Goal: Information Seeking & Learning: Compare options

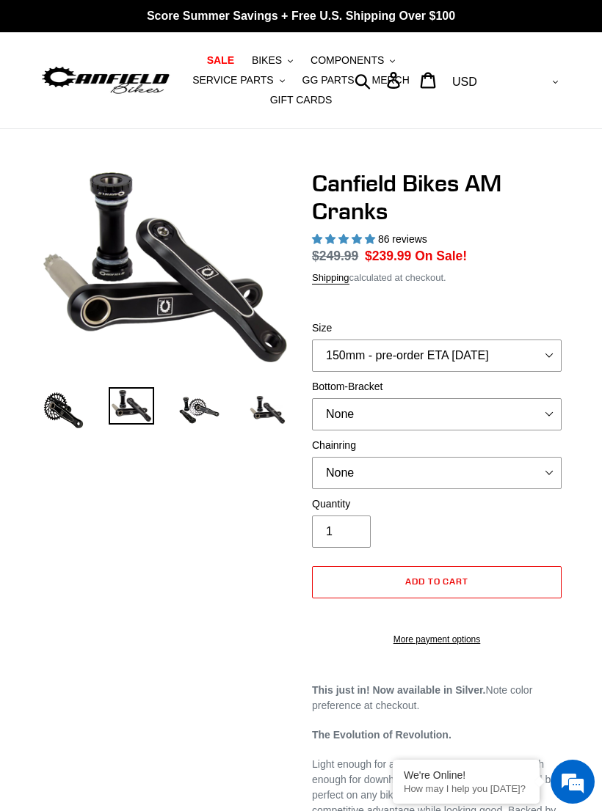
select select "highest-rating"
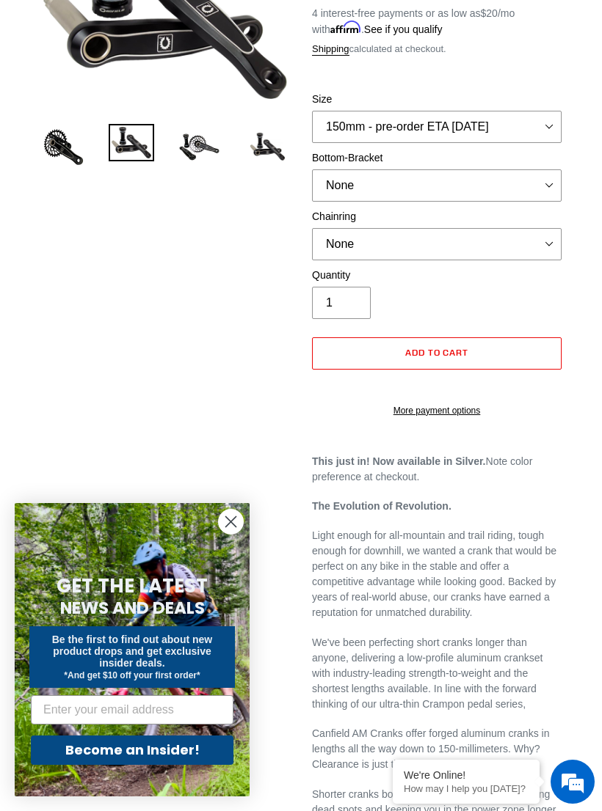
scroll to position [159, 0]
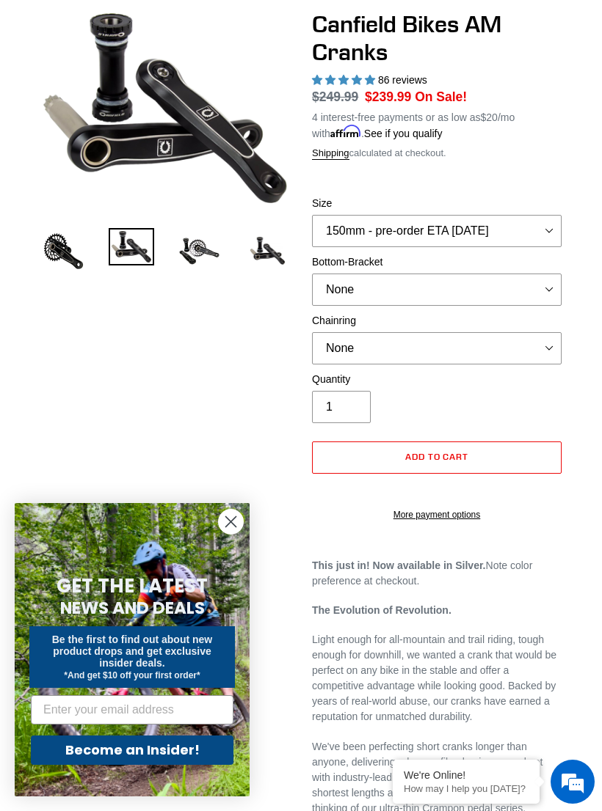
click at [402, 79] on span "86 reviews" at bounding box center [402, 80] width 49 height 12
click at [393, 85] on div "86 reviews" at bounding box center [436, 80] width 249 height 15
click at [381, 74] on span "86 reviews" at bounding box center [402, 80] width 49 height 12
click at [397, 81] on span "86 reviews" at bounding box center [402, 80] width 49 height 12
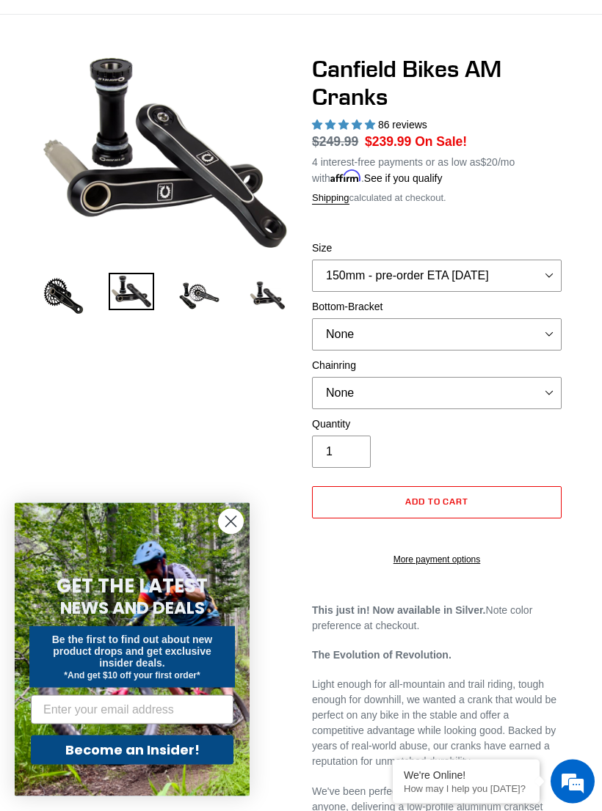
scroll to position [0, 0]
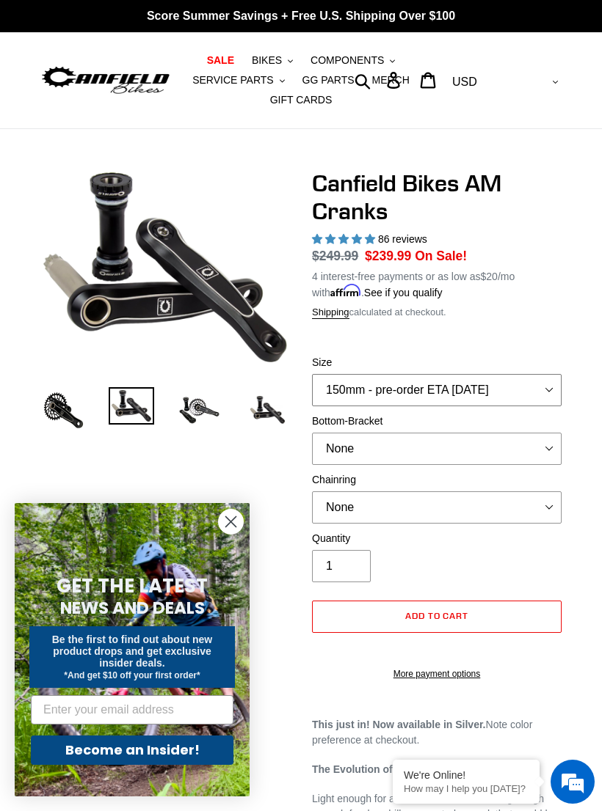
click at [547, 382] on select "150mm - pre-order ETA 9/30/25 155mm - pre-order ETA 9/30/25 160mm - pre-order E…" at bounding box center [436, 390] width 249 height 32
click at [545, 445] on select "None BSA Threaded 68/73mm Press Fit PF92" at bounding box center [436, 449] width 249 height 32
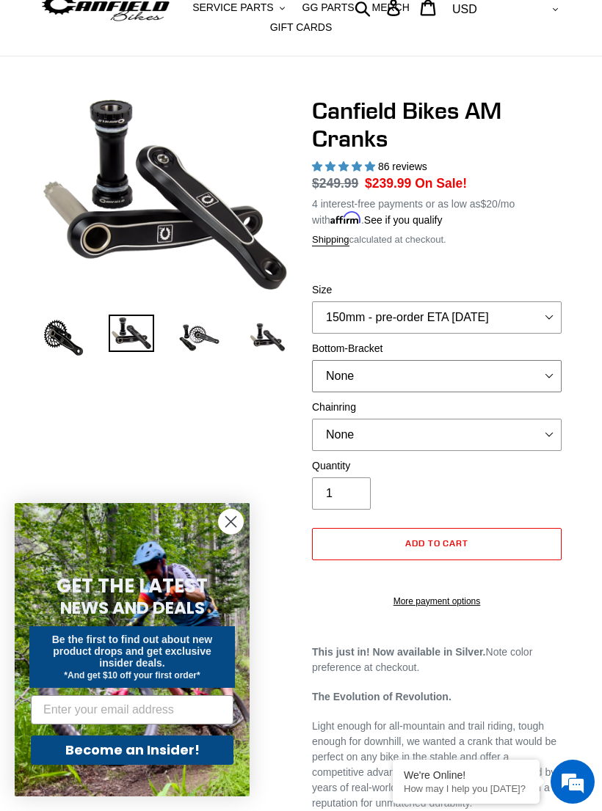
scroll to position [73, 0]
click at [547, 428] on select "None 30t Round (Boost 148) 30t Oval (Boost 148) 32t Round (Boost 148) 32t Oval …" at bounding box center [436, 434] width 249 height 32
click at [194, 337] on img at bounding box center [199, 337] width 46 height 46
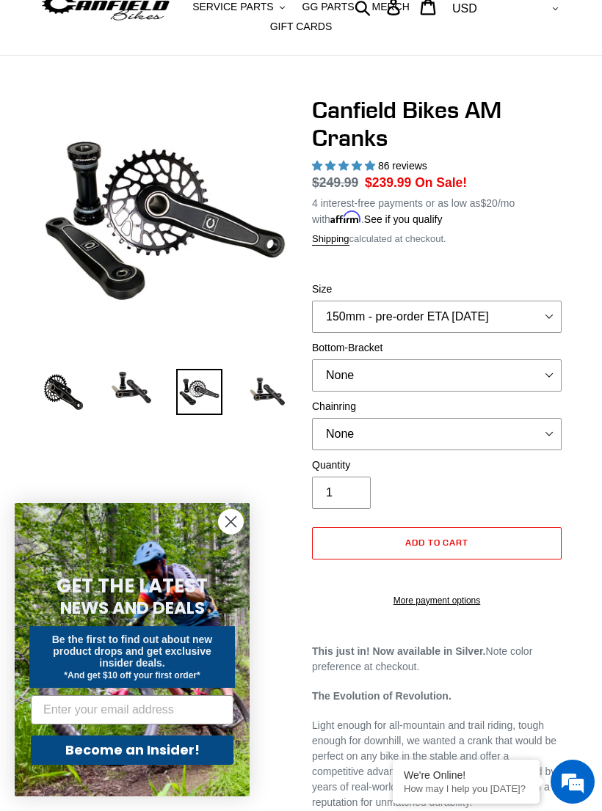
click at [550, 241] on div "Shipping calculated at checkout." at bounding box center [436, 239] width 249 height 15
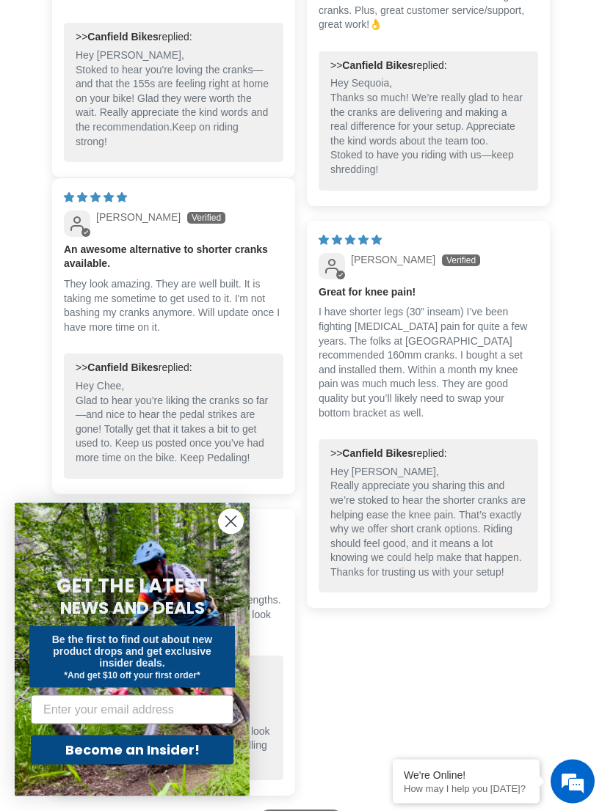
scroll to position [3000, 0]
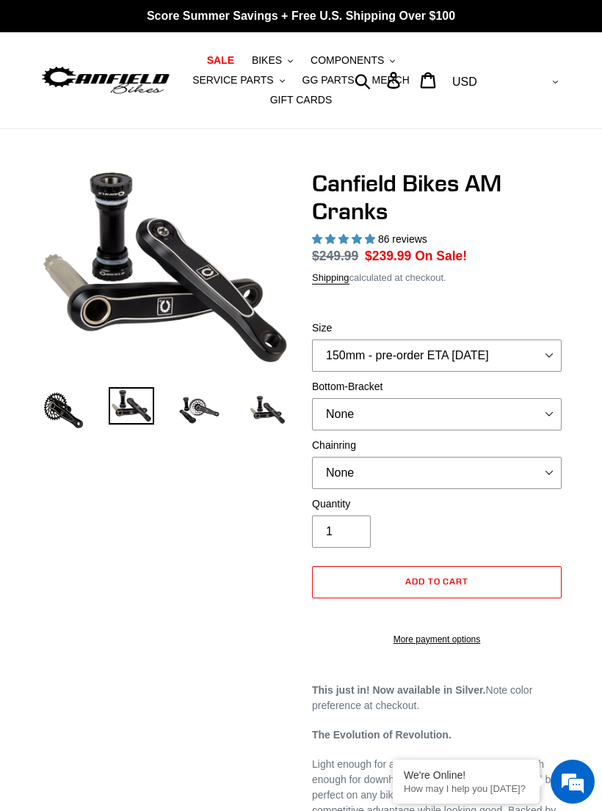
select select "highest-rating"
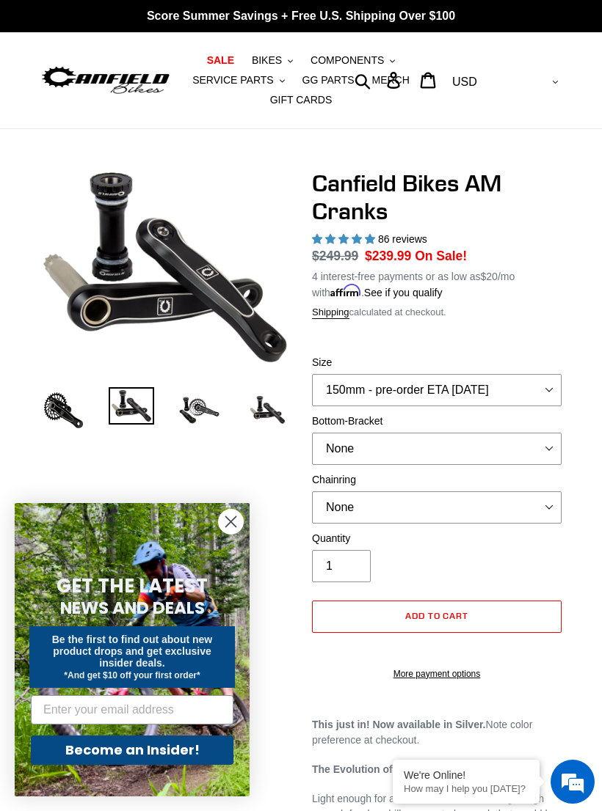
click at [403, 233] on span "86 reviews" at bounding box center [402, 239] width 49 height 12
click at [390, 228] on div "Canfield Bikes AM Cranks 86 reviews Regular price $249.99 Sale price $239.99 On…" at bounding box center [436, 432] width 249 height 526
click at [346, 233] on span "4.97 stars" at bounding box center [345, 239] width 66 height 12
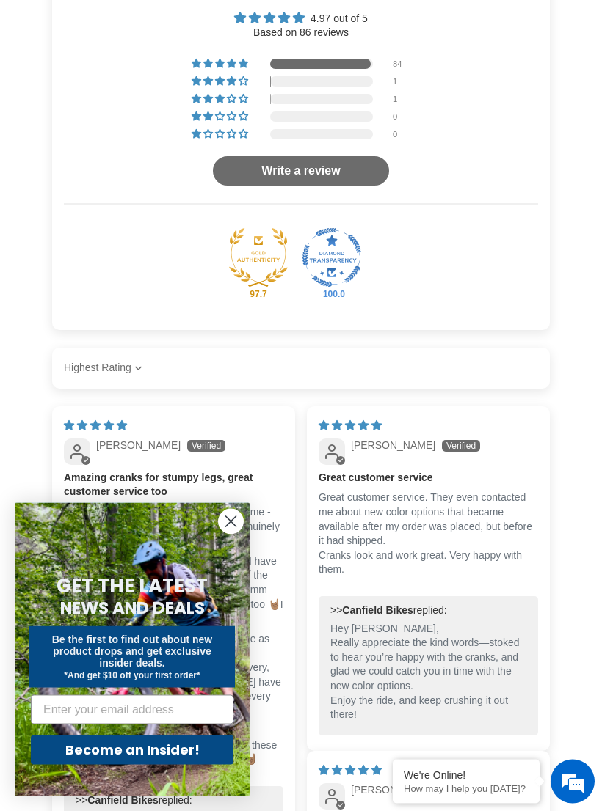
scroll to position [1874, 0]
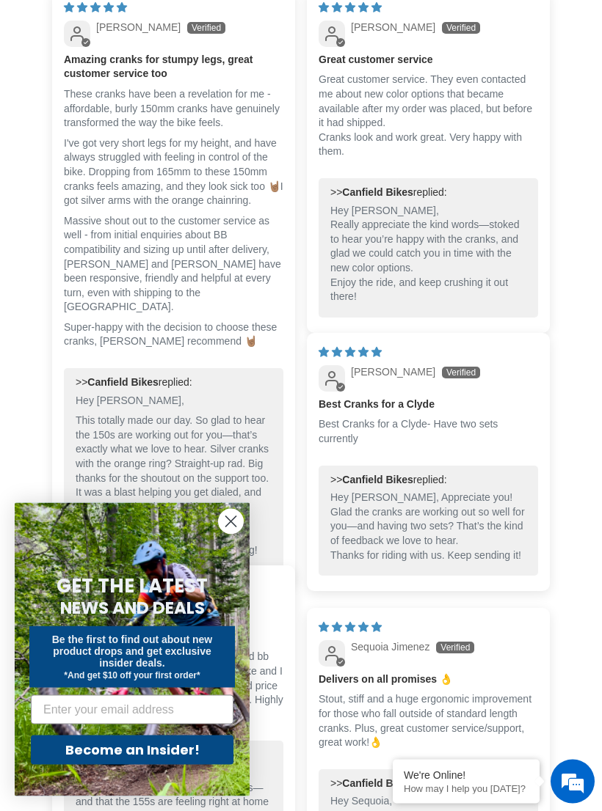
click at [232, 534] on circle "Close dialog" at bounding box center [231, 522] width 24 height 24
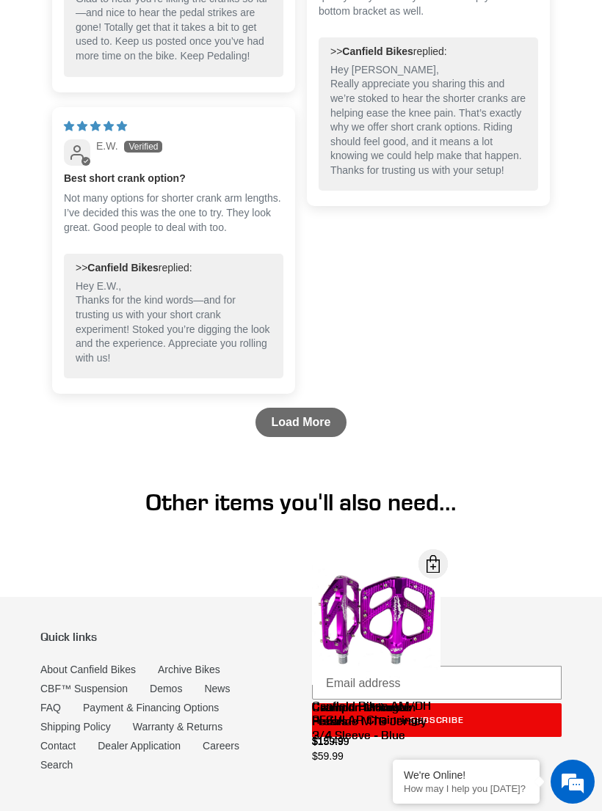
scroll to position [3413, 0]
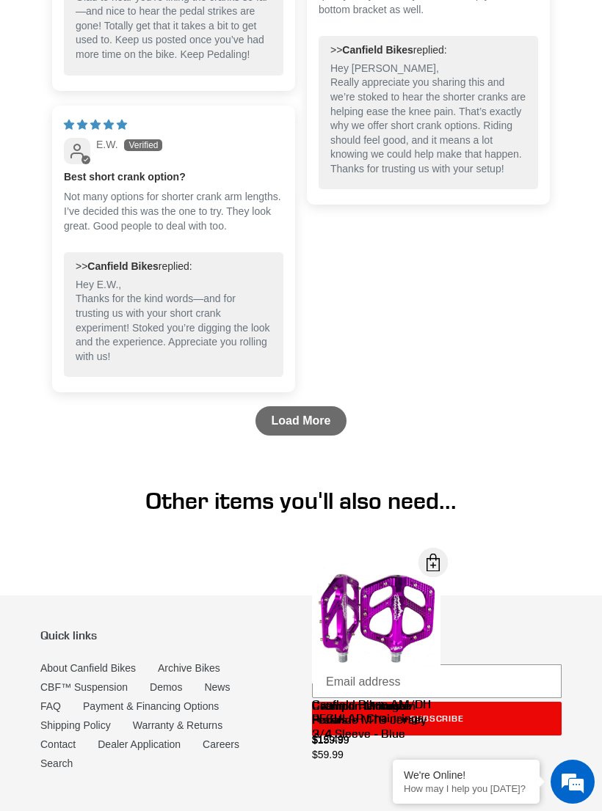
click at [300, 436] on link "Load More" at bounding box center [301, 420] width 92 height 29
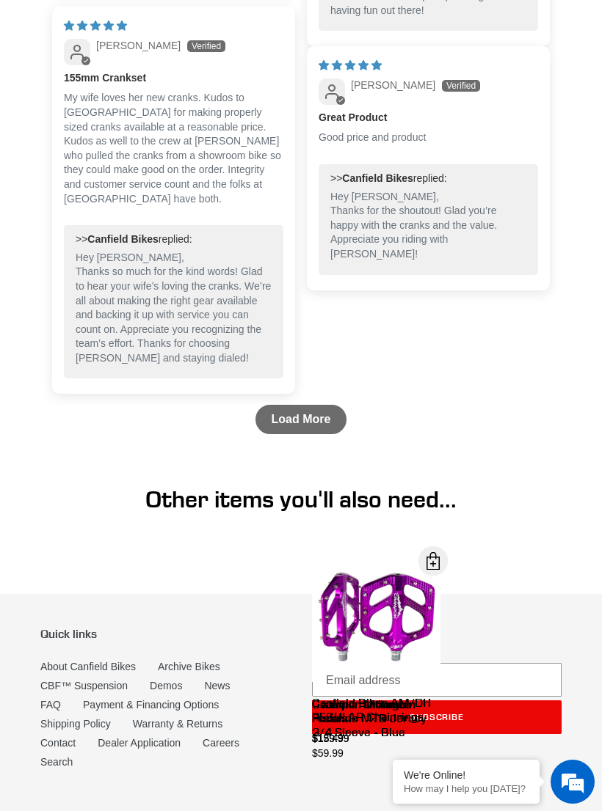
scroll to position [4870, 0]
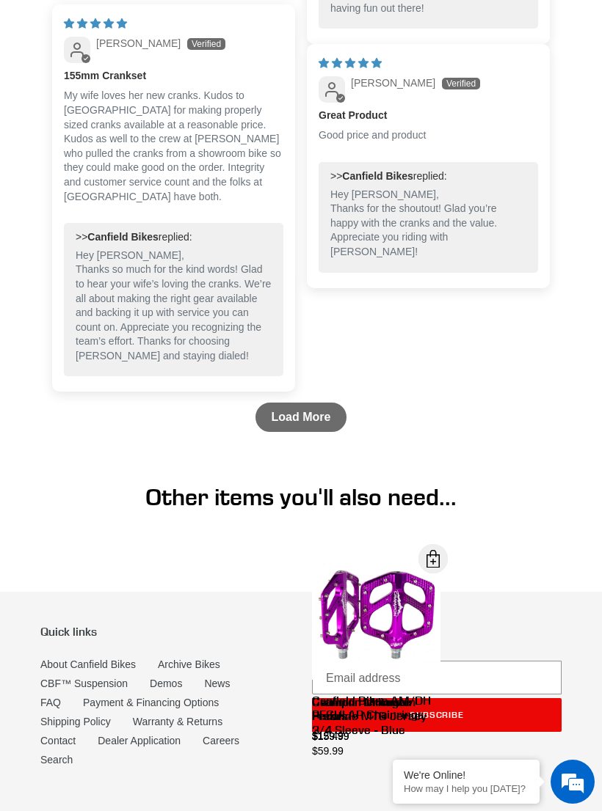
click at [312, 432] on link "Load More" at bounding box center [301, 417] width 92 height 29
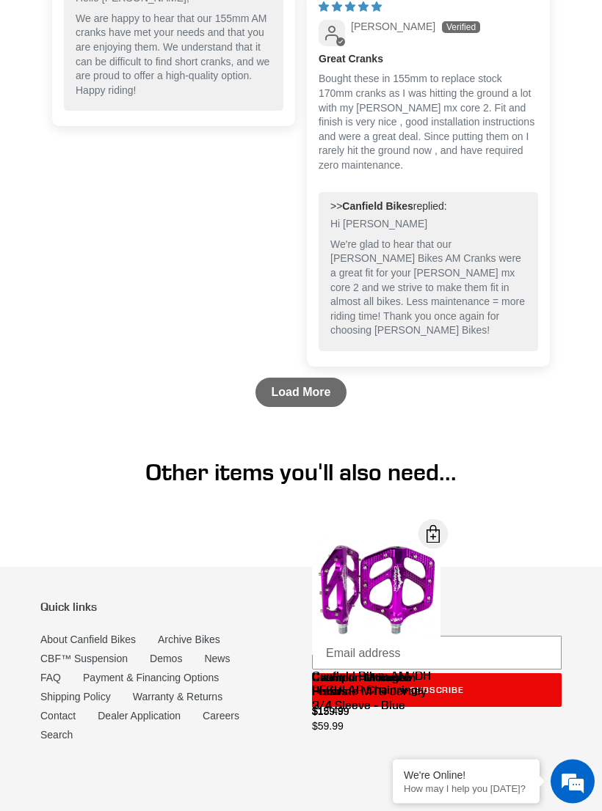
scroll to position [6585, 0]
click at [293, 407] on link "Load More" at bounding box center [301, 392] width 92 height 29
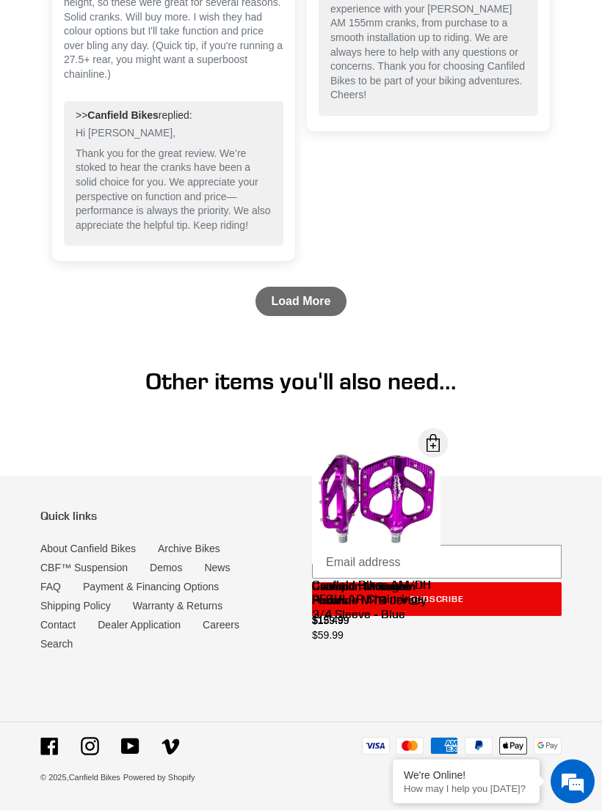
scroll to position [8145, 0]
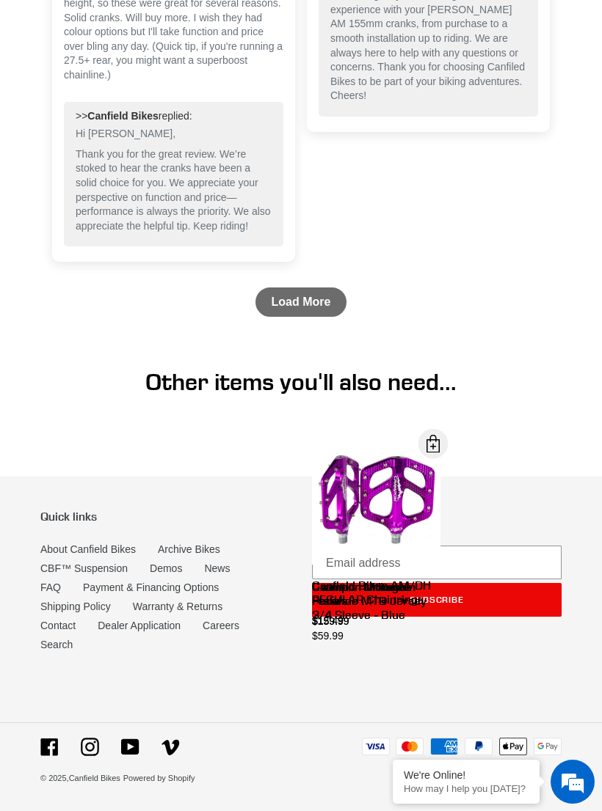
click at [291, 317] on link "Load More" at bounding box center [301, 302] width 92 height 29
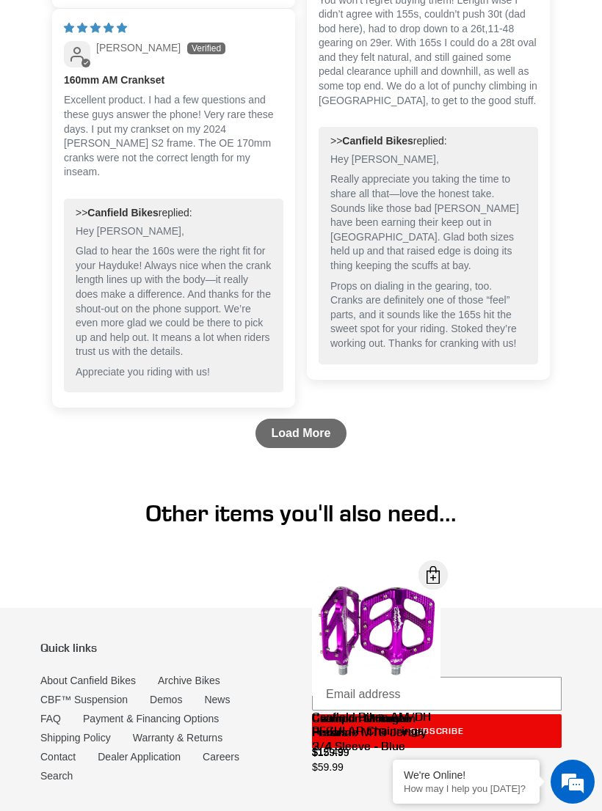
scroll to position [9458, 0]
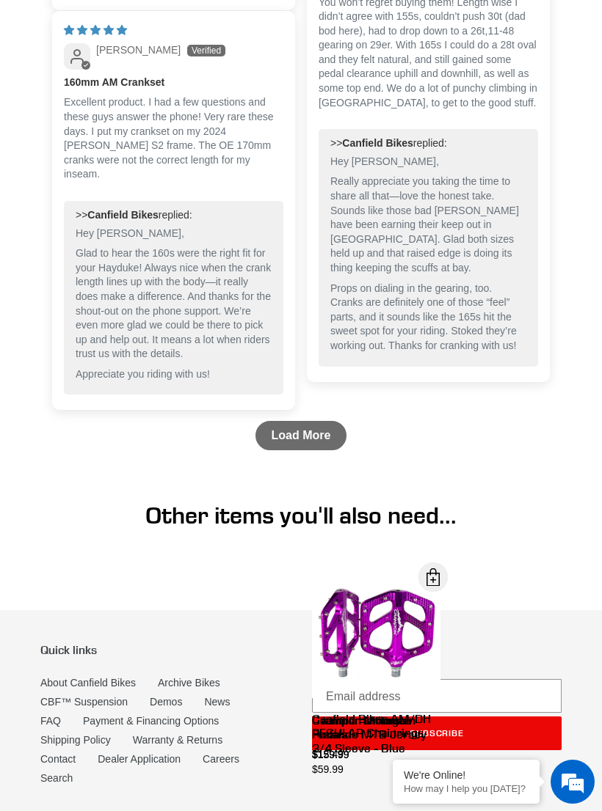
click at [593, 570] on div "Other items you'll also need..." at bounding box center [301, 536] width 602 height 68
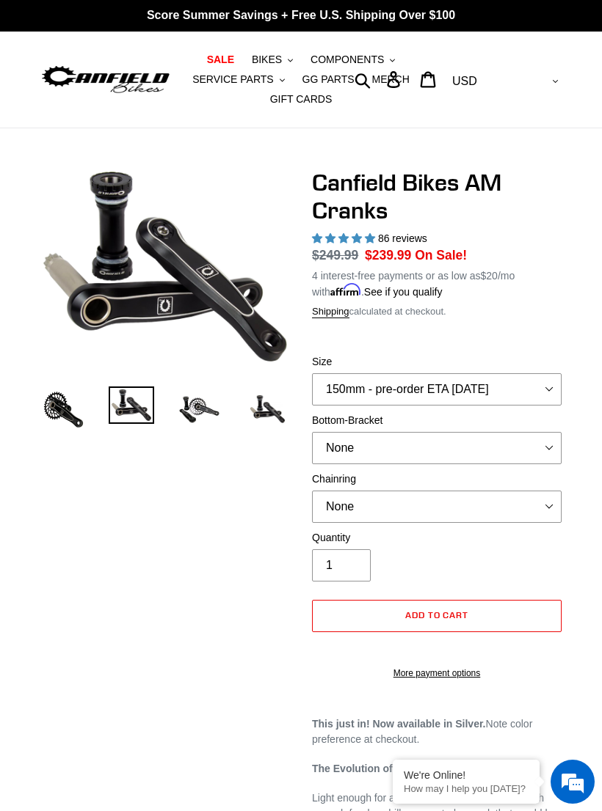
scroll to position [0, 0]
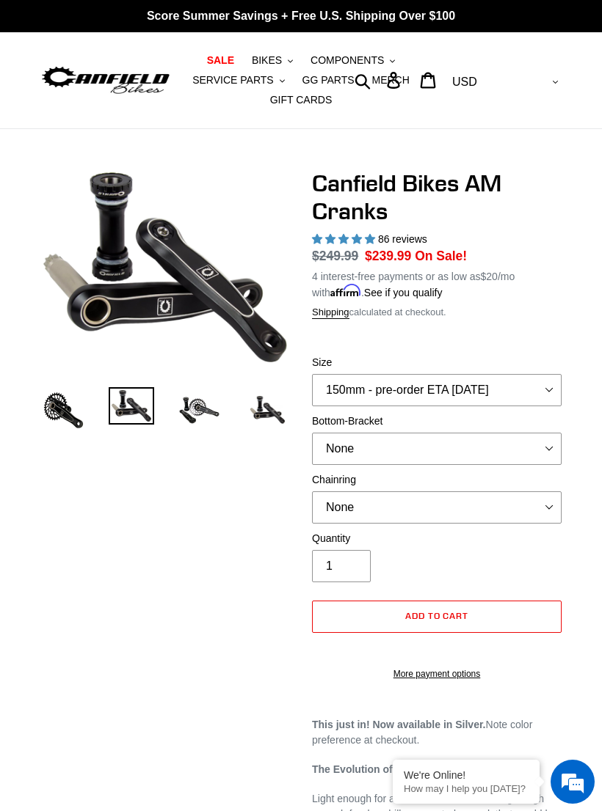
click at [202, 404] on img at bounding box center [199, 410] width 46 height 46
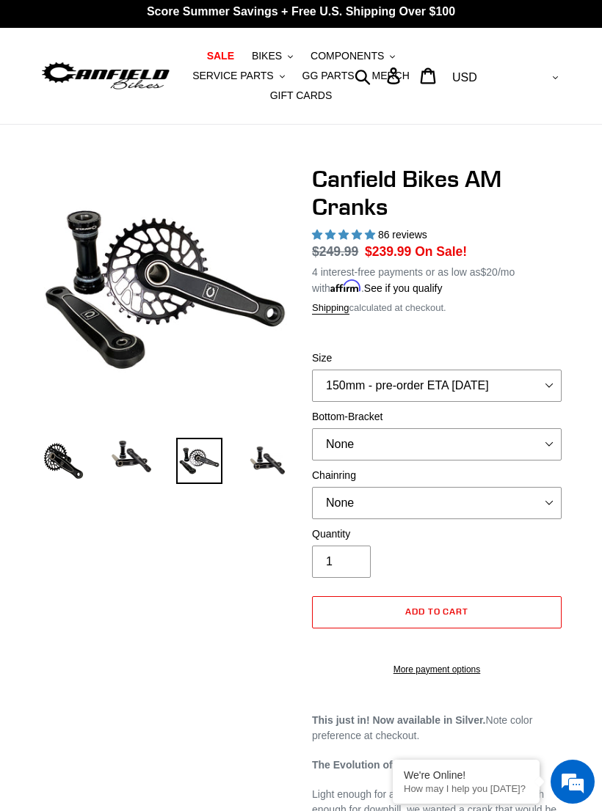
scroll to position [1, 0]
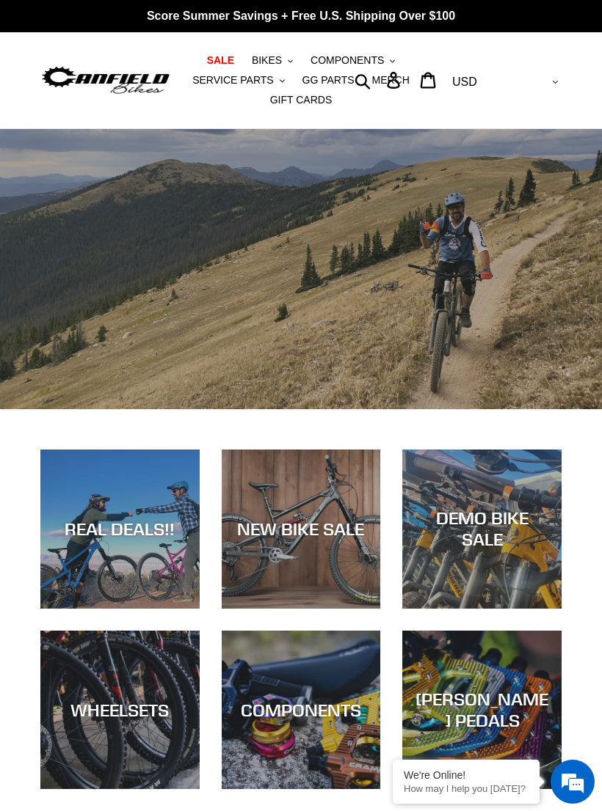
click at [265, 58] on span "BIKES" at bounding box center [267, 60] width 30 height 12
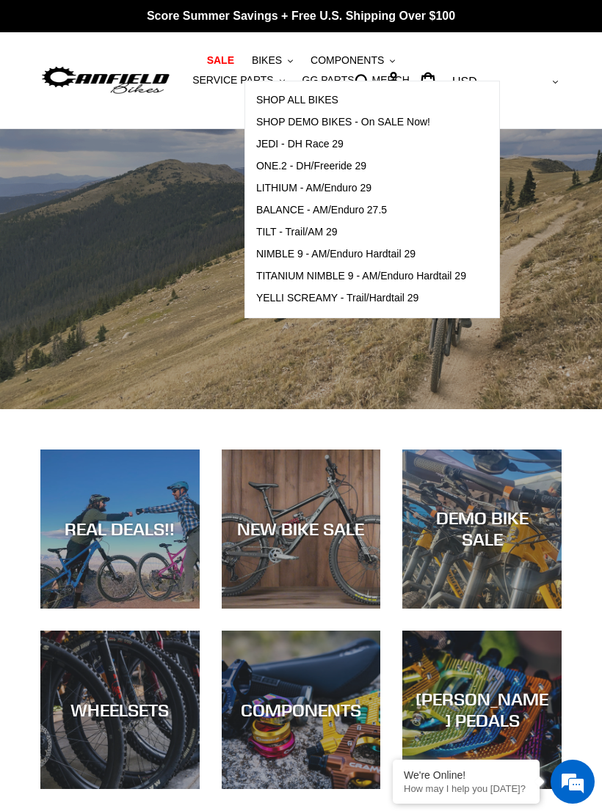
click at [354, 209] on span "BALANCE - AM/Enduro 27.5" at bounding box center [321, 210] width 131 height 12
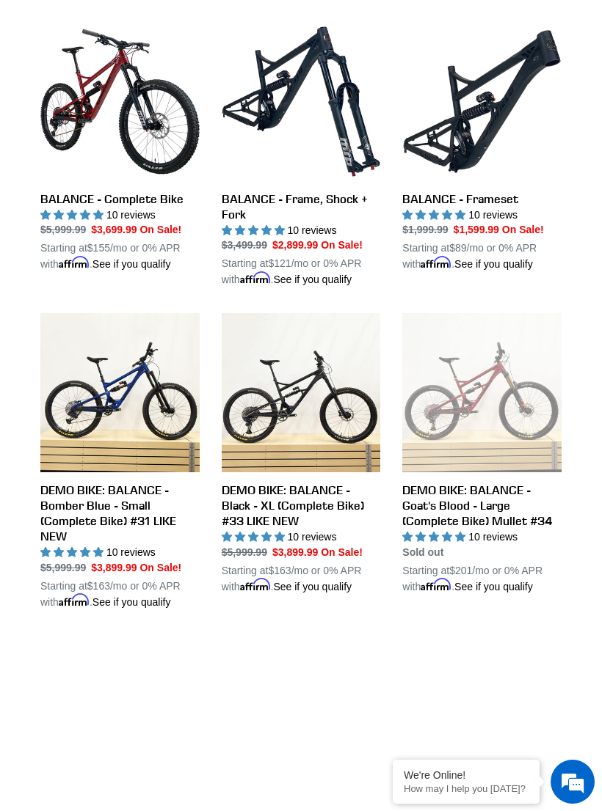
scroll to position [370, 0]
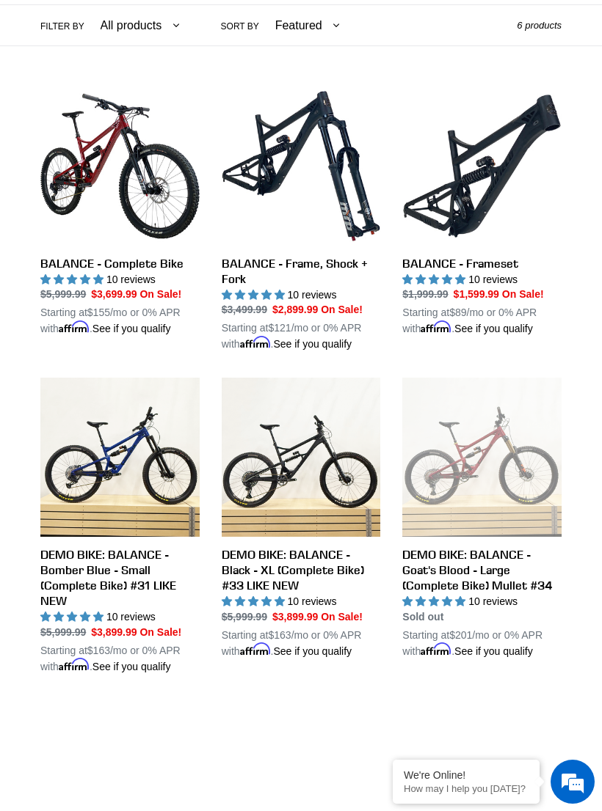
click at [455, 199] on link "BALANCE - Frameset" at bounding box center [481, 212] width 159 height 250
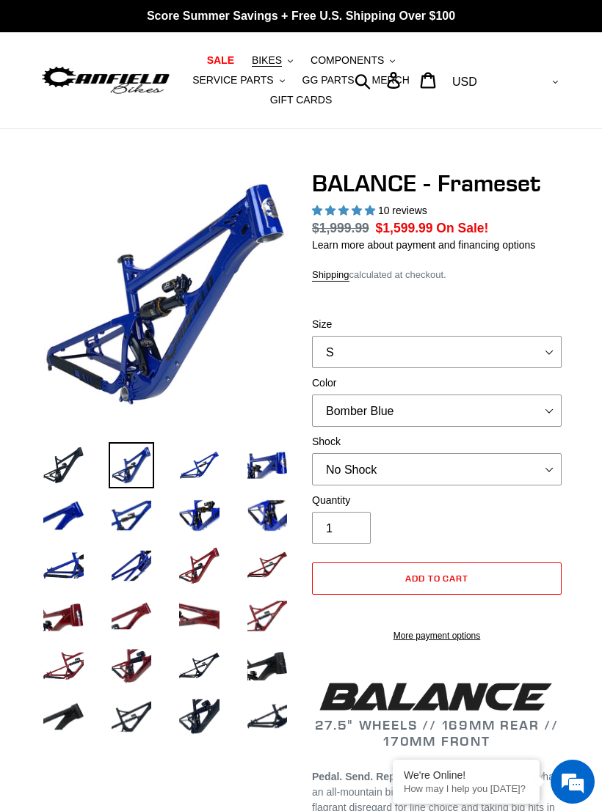
select select "highest-rating"
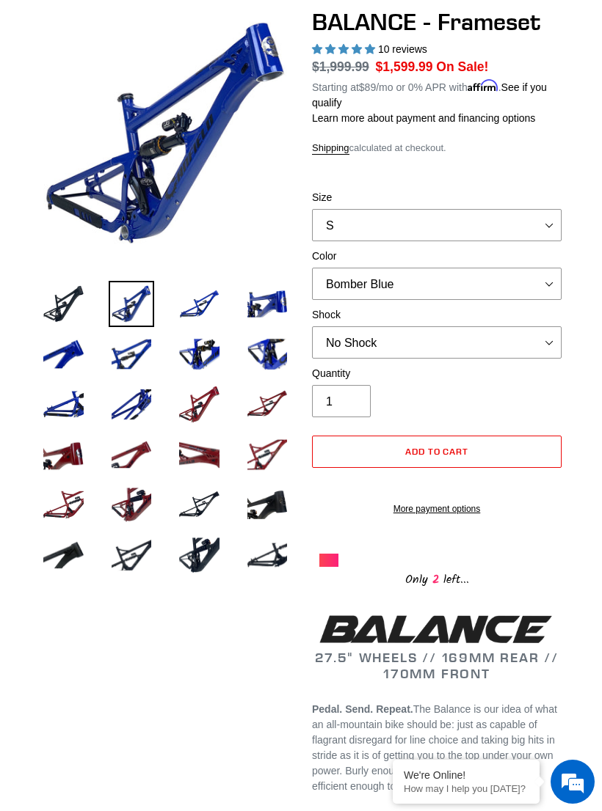
scroll to position [156, 0]
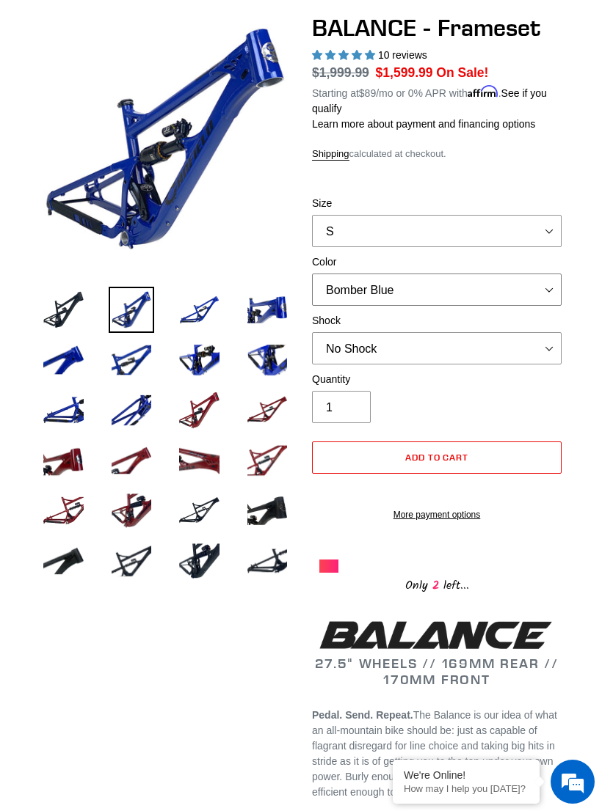
click at [544, 285] on select "Bomber Blue Goat's Blood Stealth Black" at bounding box center [436, 290] width 249 height 32
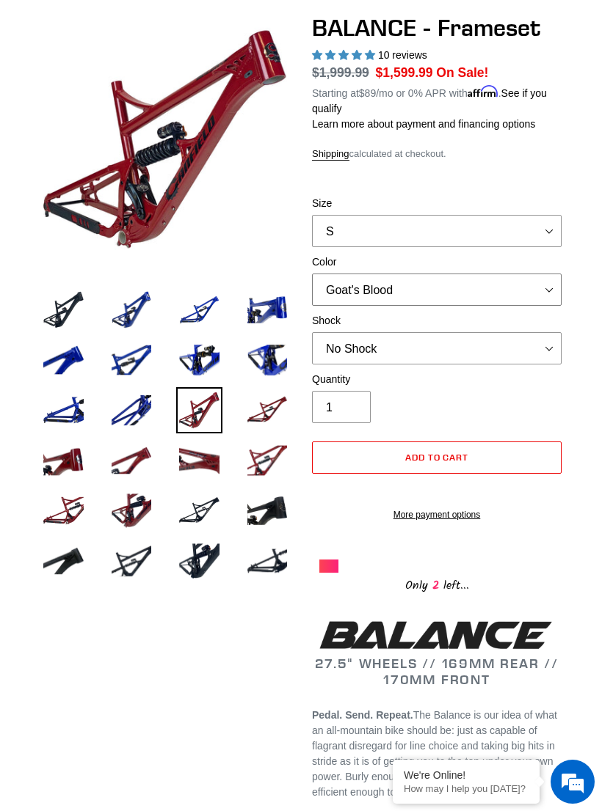
click at [547, 284] on select "Bomber Blue Goat's Blood Stealth Black" at bounding box center [436, 290] width 249 height 32
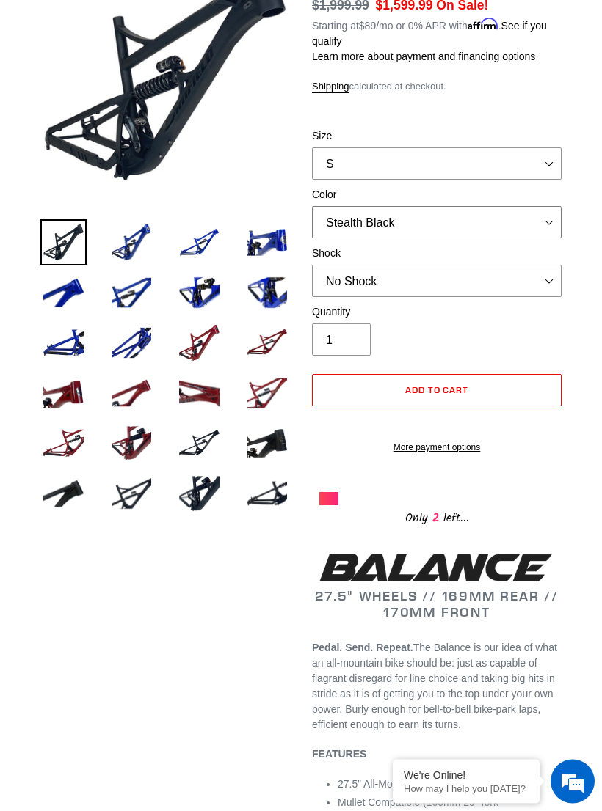
scroll to position [223, 0]
click at [538, 220] on select "Bomber Blue Goat's Blood Stealth Black" at bounding box center [436, 222] width 249 height 32
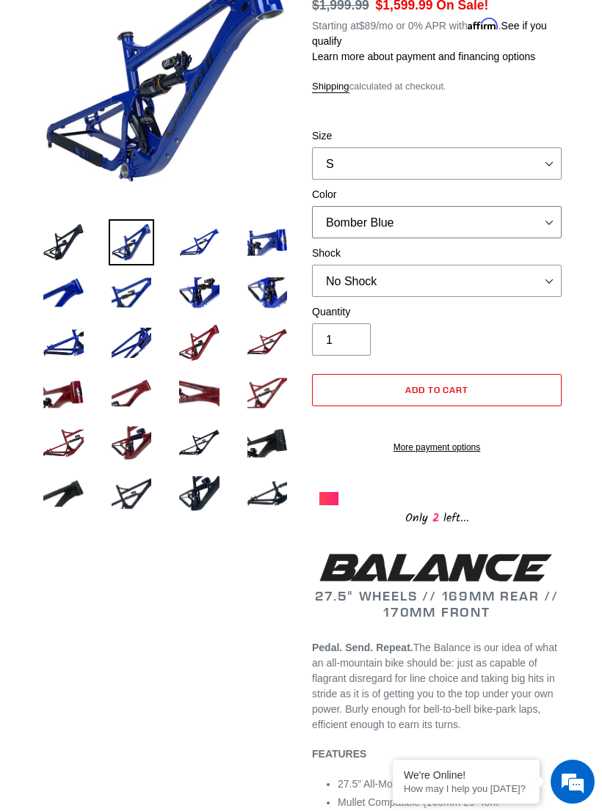
click at [545, 217] on select "Bomber Blue Goat's Blood Stealth Black" at bounding box center [436, 222] width 249 height 32
select select "Goat's Blood"
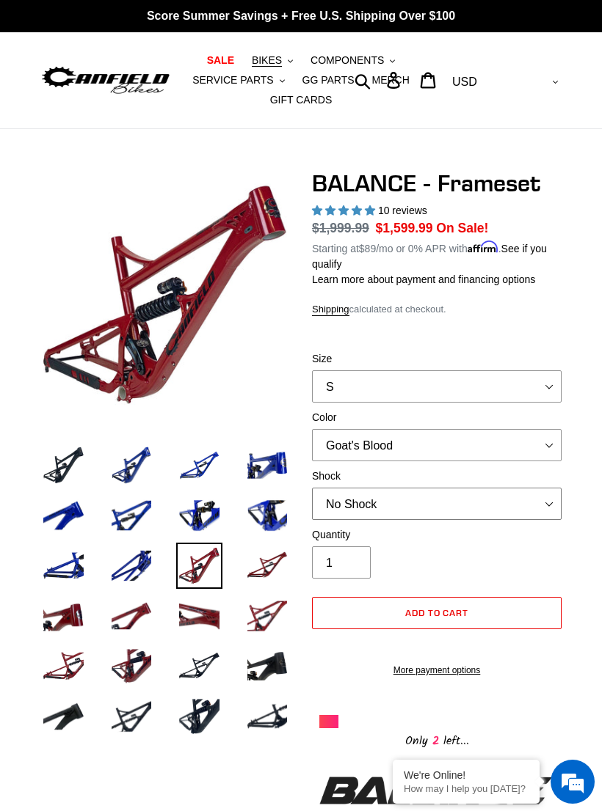
click at [549, 498] on select "No Shock Cane Creek Kitsuma Air Öhlins TTX2 Air EXT Storia V3-S" at bounding box center [436, 504] width 249 height 32
select select "Öhlins TTX2 Air"
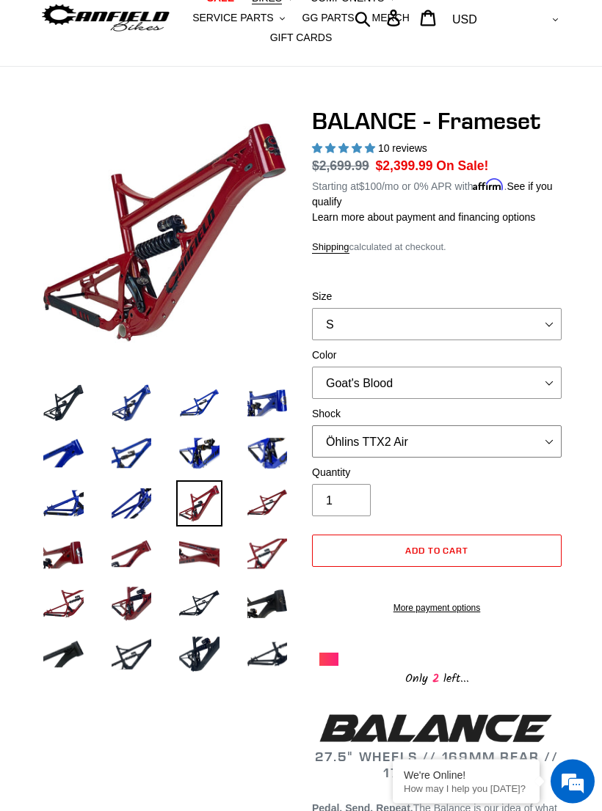
scroll to position [62, 0]
click at [394, 146] on span "10 reviews" at bounding box center [402, 148] width 49 height 12
click at [401, 144] on span "10 reviews" at bounding box center [402, 148] width 49 height 12
click at [337, 142] on span "5.00 stars" at bounding box center [345, 148] width 66 height 12
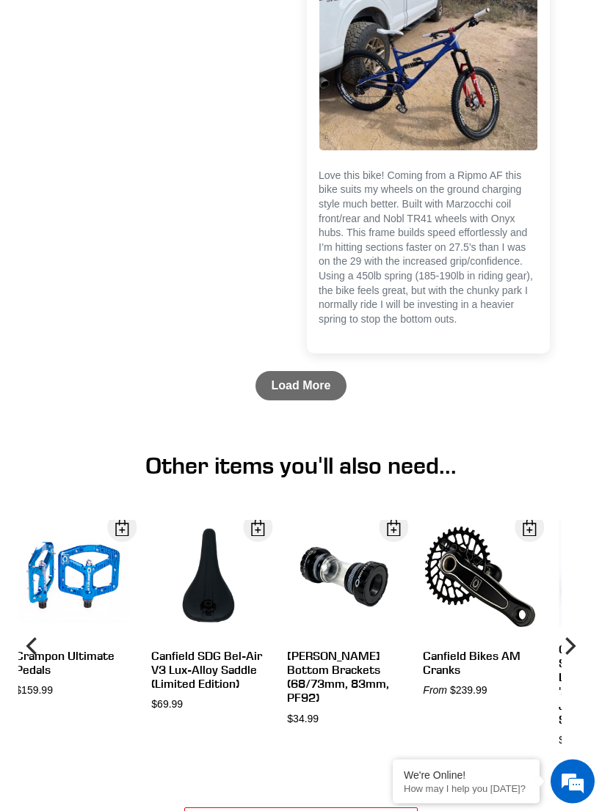
scroll to position [5120, 0]
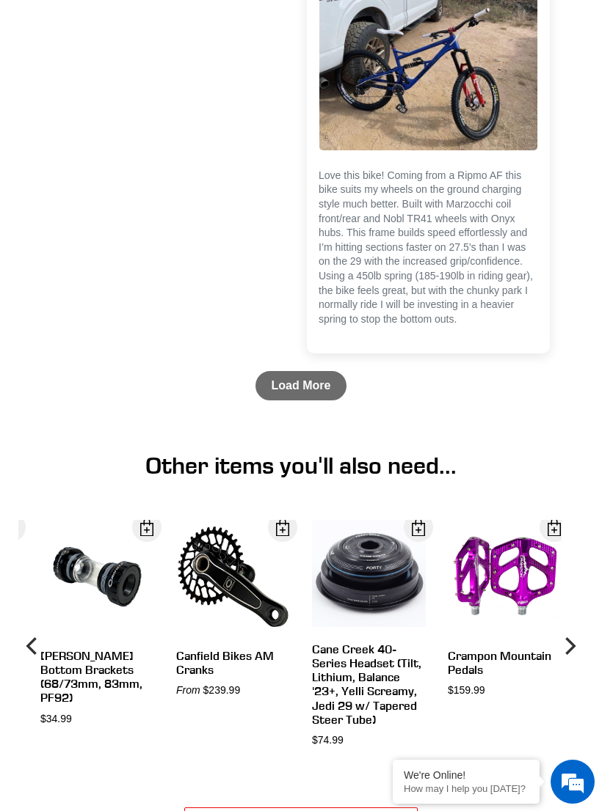
click at [293, 391] on link "Load More" at bounding box center [301, 385] width 92 height 29
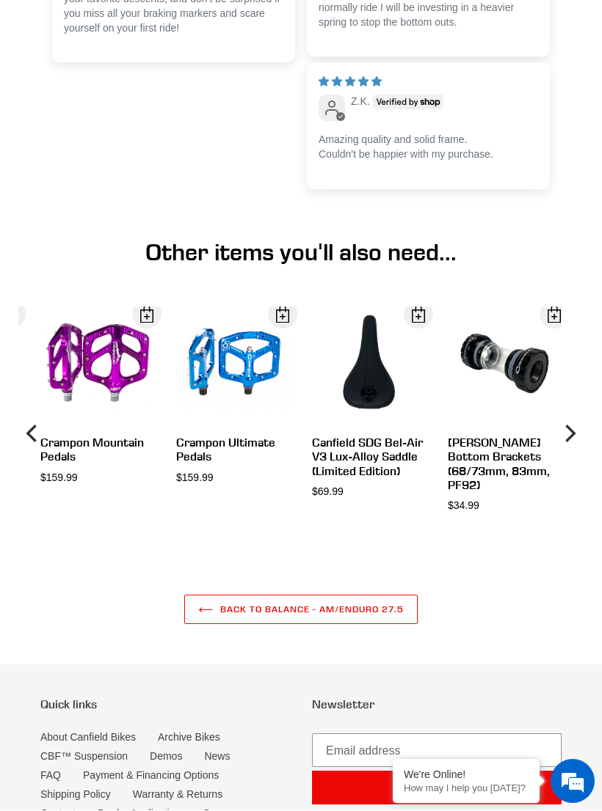
scroll to position [5417, 0]
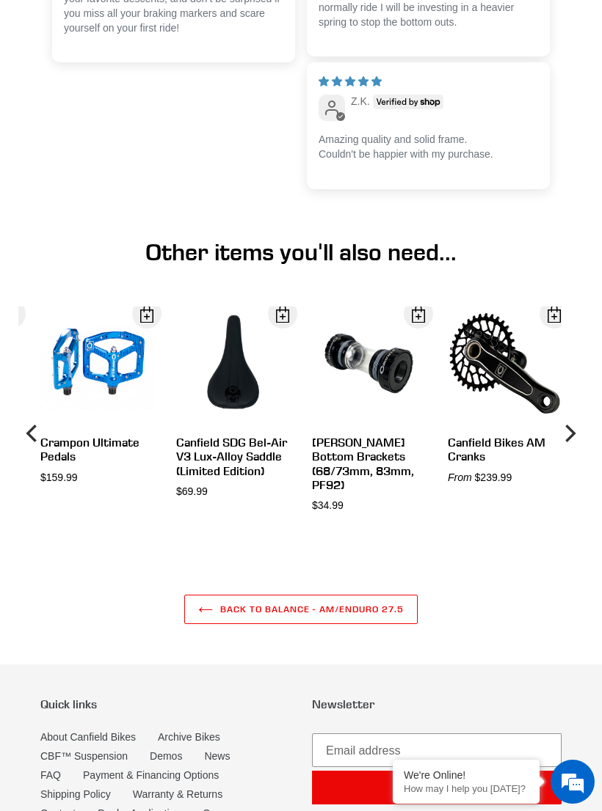
click at [0, 0] on link "View" at bounding box center [0, 0] width 0 height 0
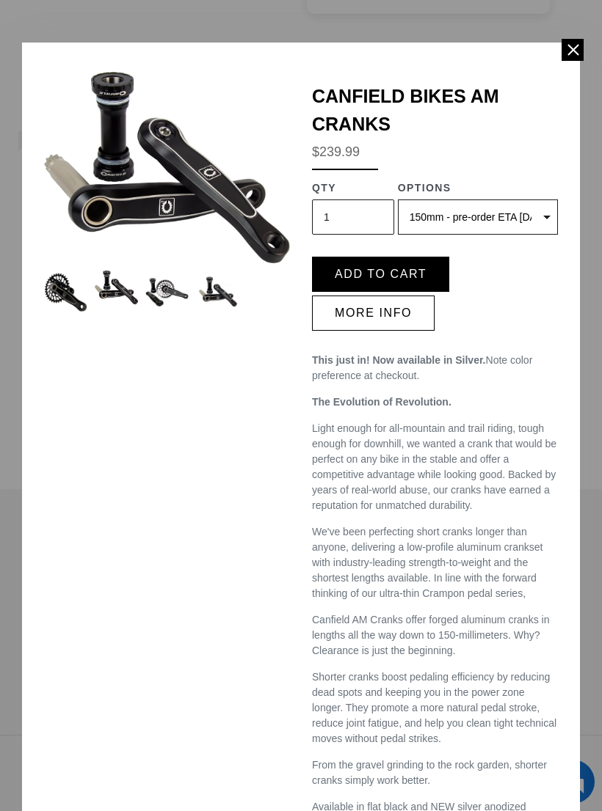
scroll to position [0, 0]
click at [217, 290] on img at bounding box center [217, 292] width 43 height 43
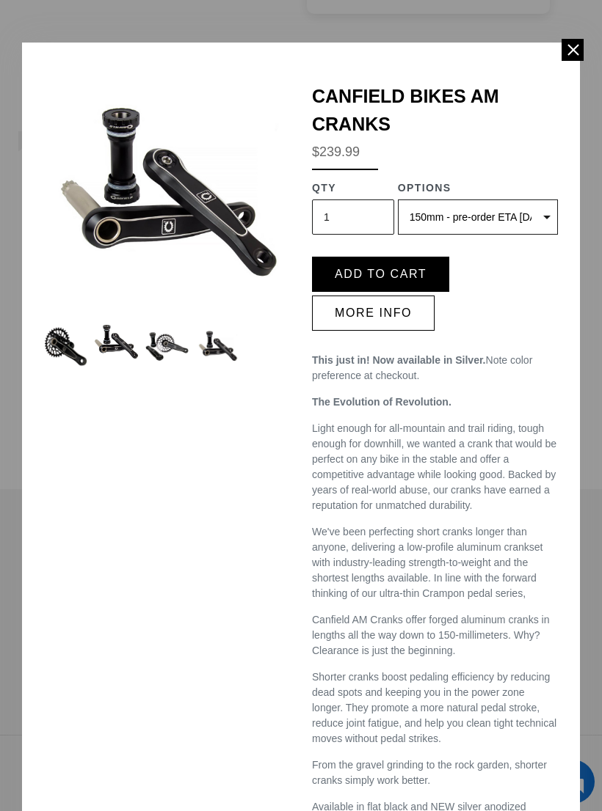
click at [166, 343] on img at bounding box center [166, 346] width 43 height 43
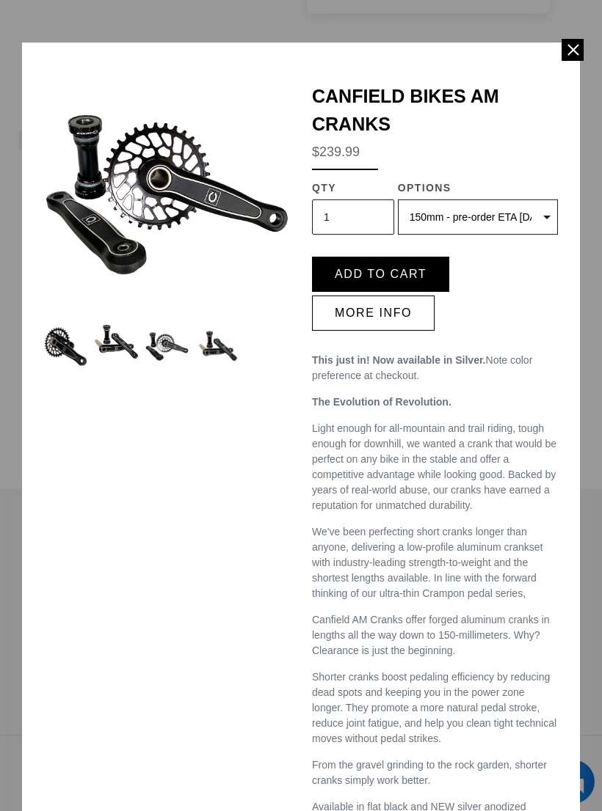
click at [120, 340] on img at bounding box center [116, 342] width 43 height 34
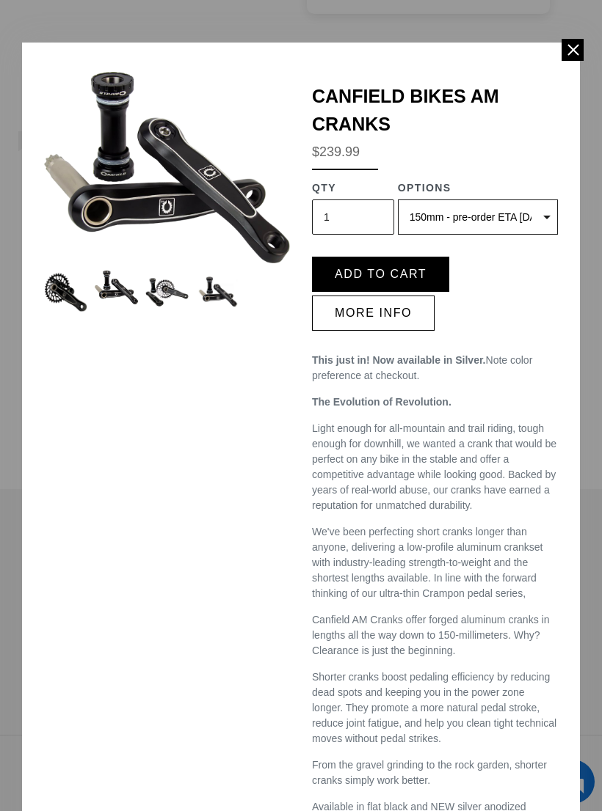
click at [68, 290] on img at bounding box center [65, 292] width 43 height 43
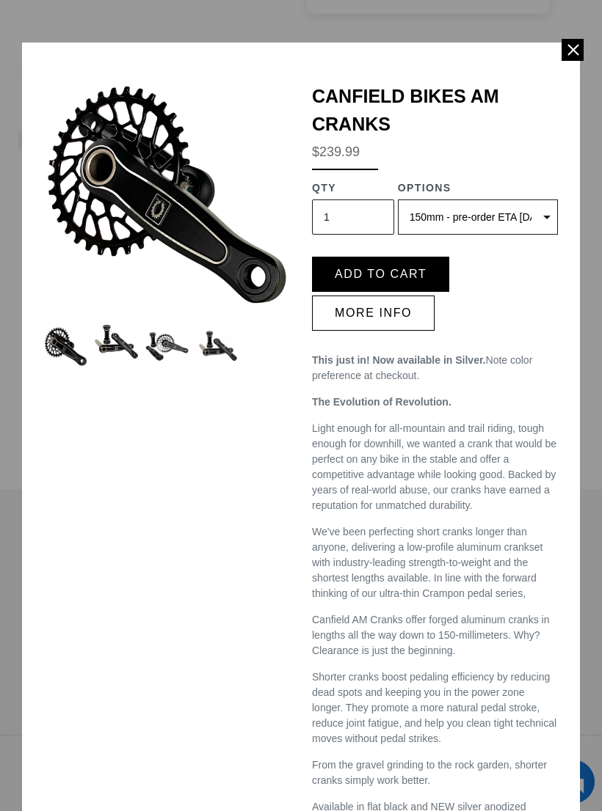
click at [530, 212] on select "150mm - pre-order ETA 9/30/25 / None / None 150mm - pre-order ETA 9/30/25 / Non…" at bounding box center [478, 217] width 160 height 35
click at [244, 108] on img at bounding box center [167, 195] width 246 height 246
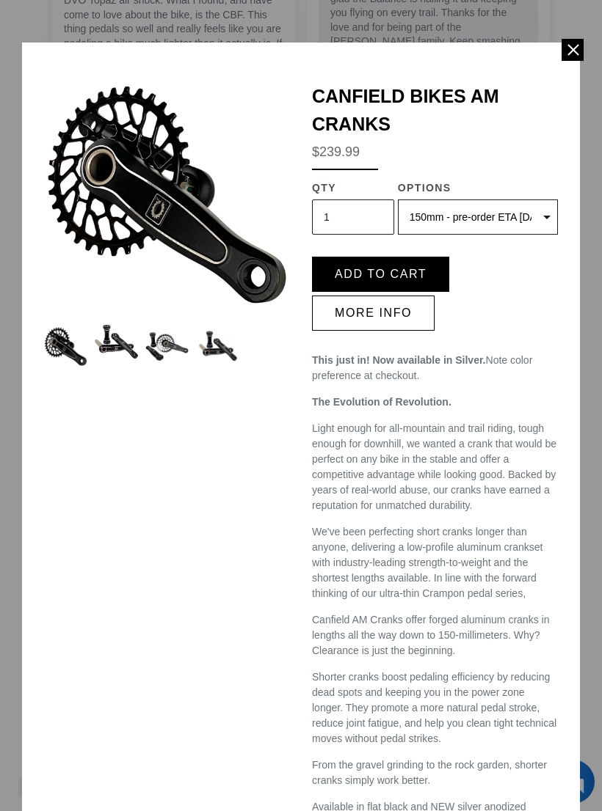
scroll to position [4944, 0]
click at [571, 51] on span at bounding box center [572, 50] width 22 height 22
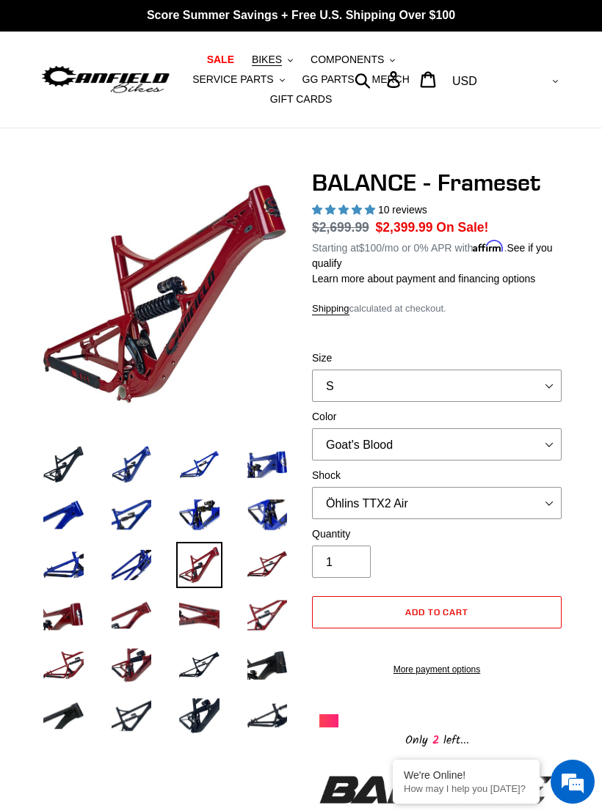
scroll to position [0, 0]
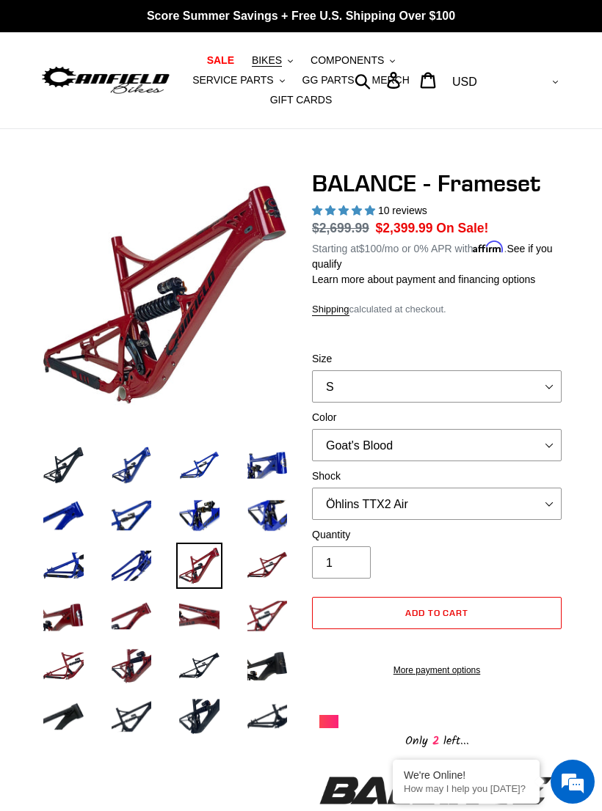
click at [346, 56] on span "COMPONENTS" at bounding box center [346, 60] width 73 height 12
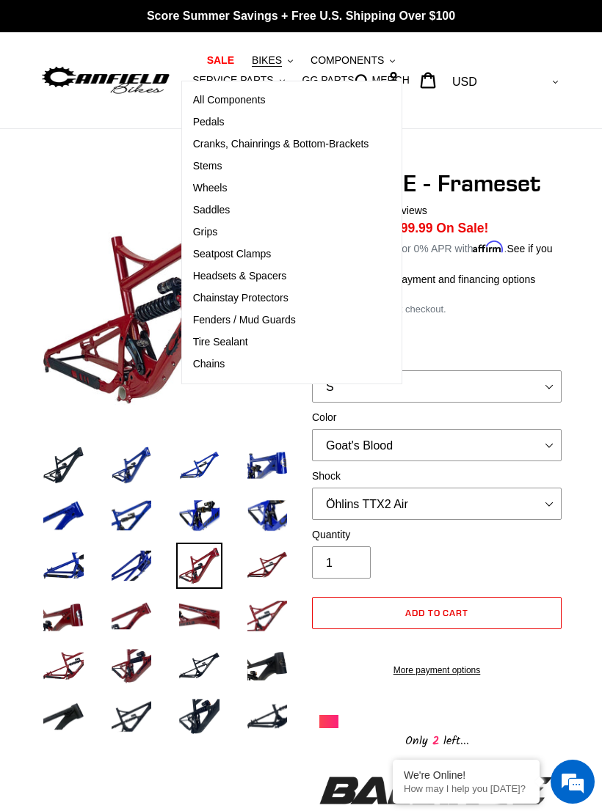
click at [286, 139] on span "Cranks, Chainrings & Bottom-Brackets" at bounding box center [281, 144] width 176 height 12
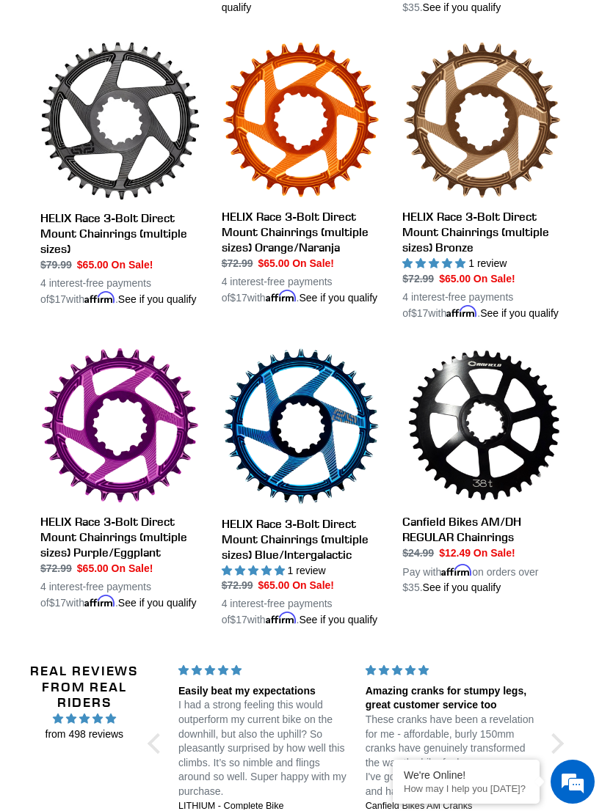
click at [464, 220] on link "HELIX Race 3-Bolt Direct Mount Chainrings (multiple sizes) Bronze" at bounding box center [481, 181] width 159 height 280
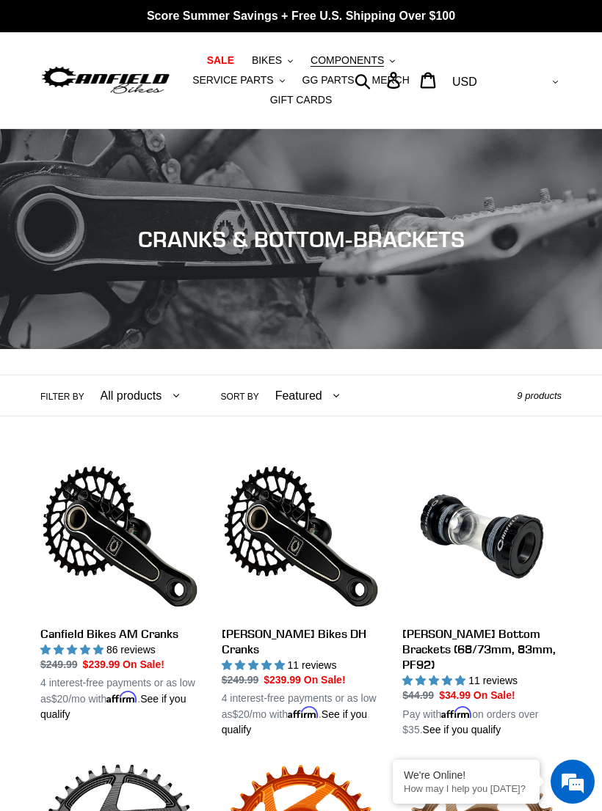
click at [341, 54] on span "COMPONENTS" at bounding box center [346, 60] width 73 height 12
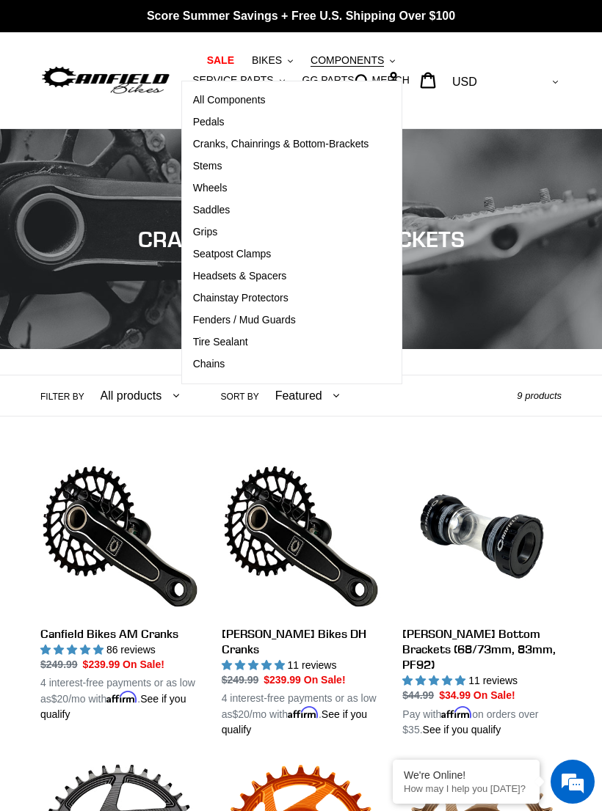
click at [266, 143] on span "Cranks, Chainrings & Bottom-Brackets" at bounding box center [281, 144] width 176 height 12
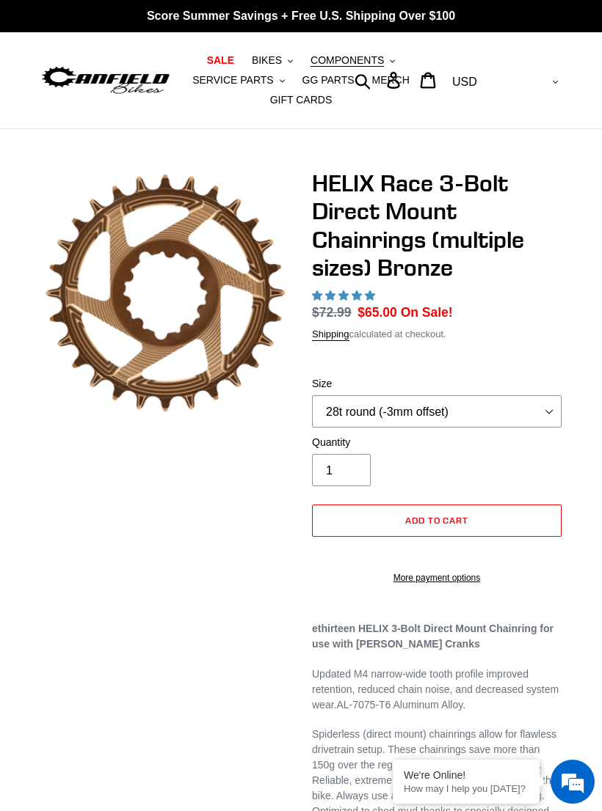
select select "highest-rating"
click at [403, 290] on span "1 review" at bounding box center [397, 296] width 38 height 12
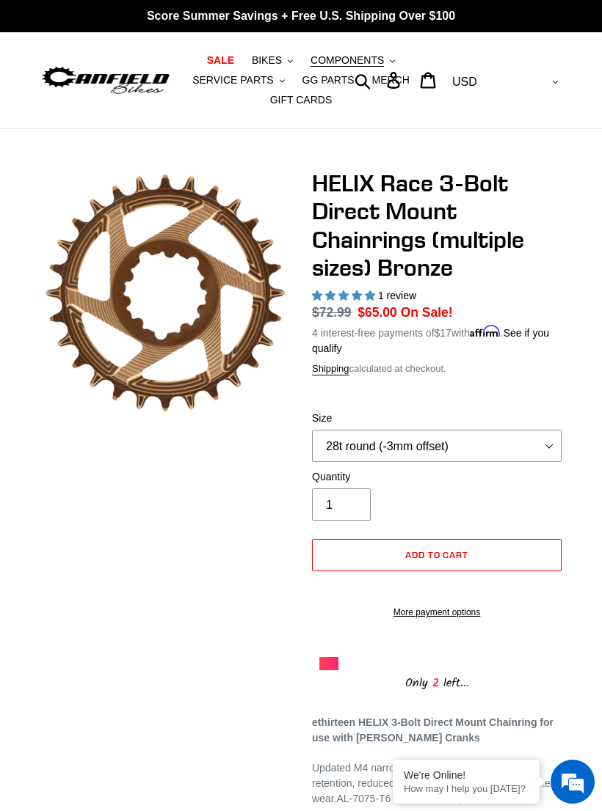
click at [403, 293] on span "1 review" at bounding box center [397, 296] width 38 height 12
click at [542, 442] on select "28t round (-3mm offset) 30t round (-3mm offset) 32t round (-3mm offset) 34t rou…" at bounding box center [436, 446] width 249 height 32
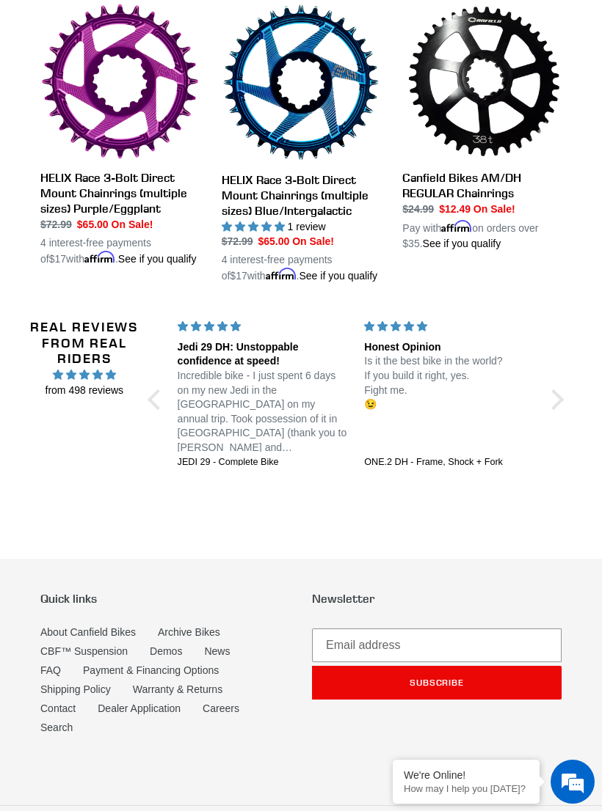
scroll to position [1108, 0]
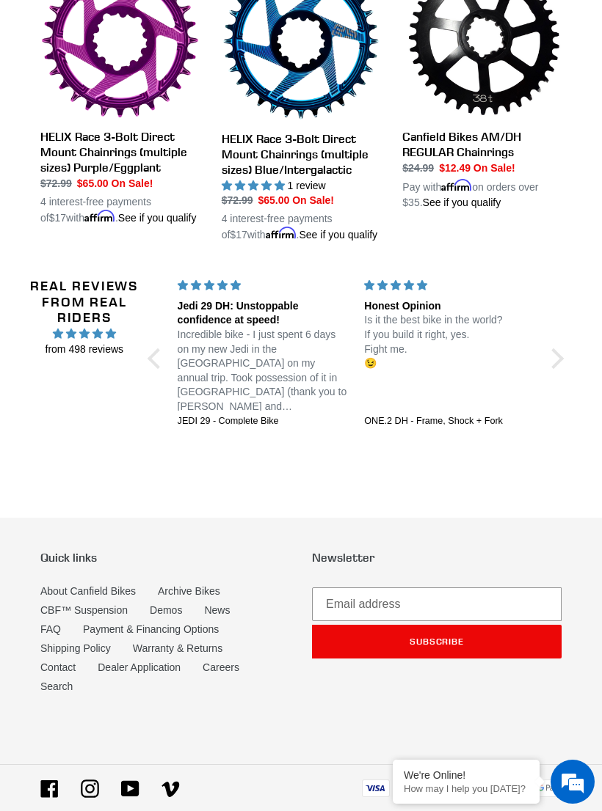
click at [558, 348] on div at bounding box center [553, 358] width 21 height 21
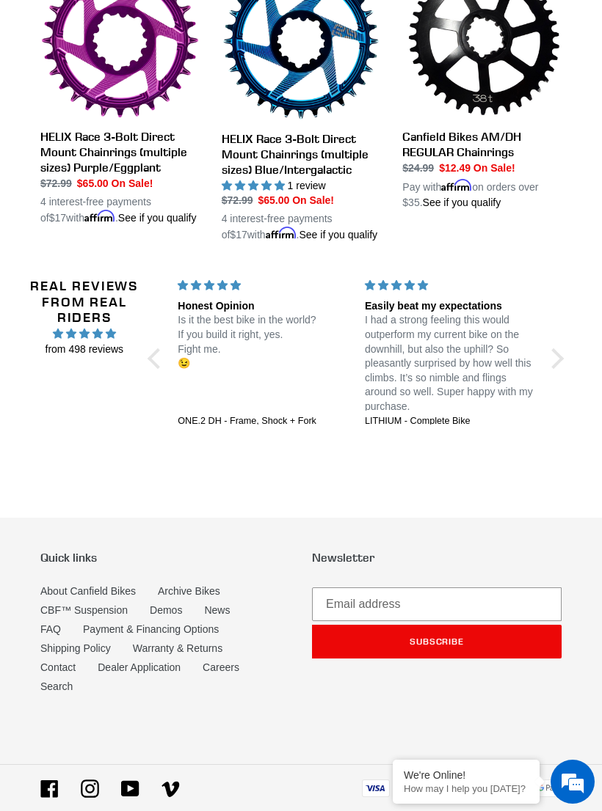
scroll to position [0, 0]
click at [560, 333] on div "Real Reviews from Real Riders from 498 reviews Jedi 29 DH: Unstoppable confiden…" at bounding box center [300, 360] width 541 height 235
click at [551, 348] on div at bounding box center [553, 358] width 21 height 21
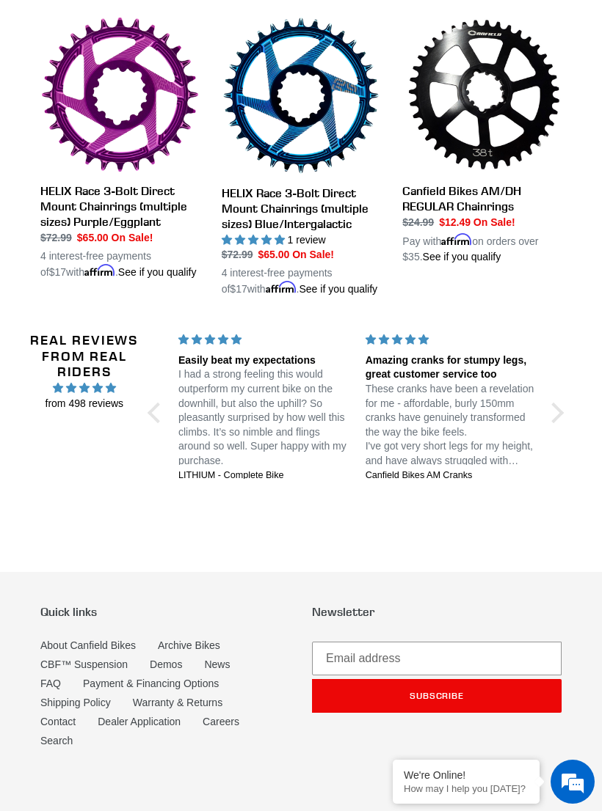
scroll to position [1052, 0]
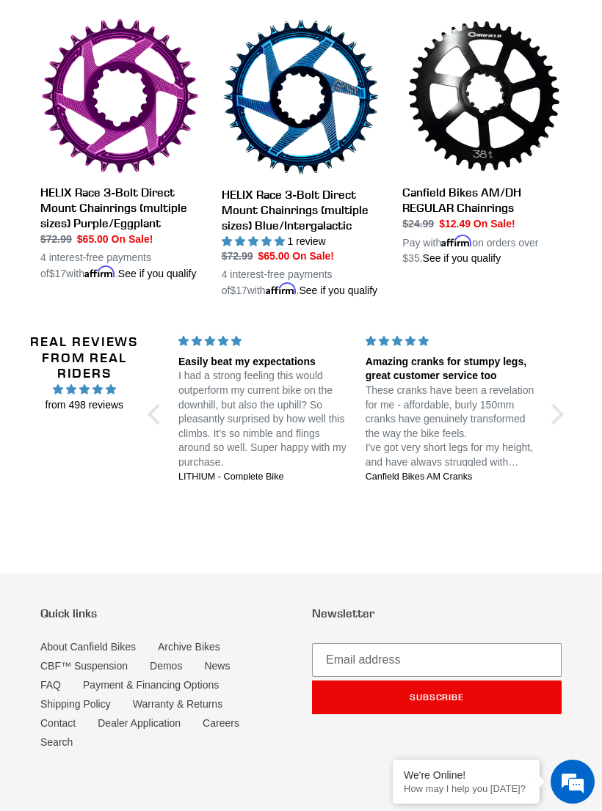
click at [428, 355] on div "Amazing cranks for stumpy legs, great customer service too" at bounding box center [449, 369] width 169 height 29
click at [434, 355] on div "Amazing cranks for stumpy legs, great customer service too" at bounding box center [449, 369] width 169 height 29
click at [565, 390] on div "Real Reviews from Real Riders from 498 reviews Jedi 29 DH: Unstoppable confiden…" at bounding box center [300, 416] width 541 height 235
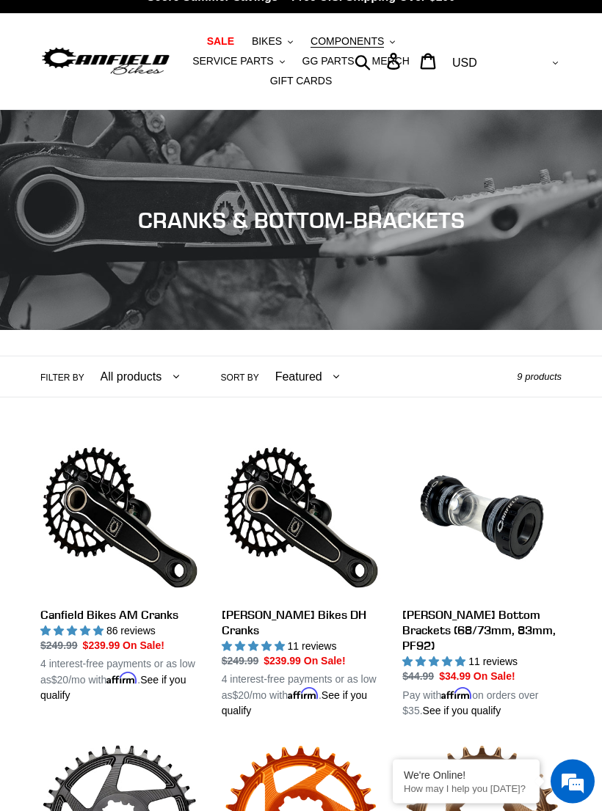
scroll to position [0, 0]
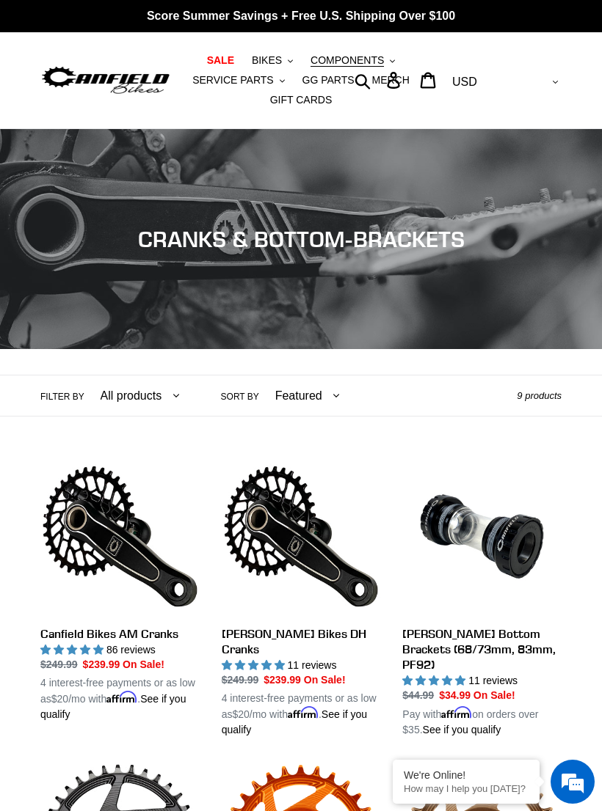
click at [340, 61] on span "COMPONENTS" at bounding box center [346, 60] width 73 height 12
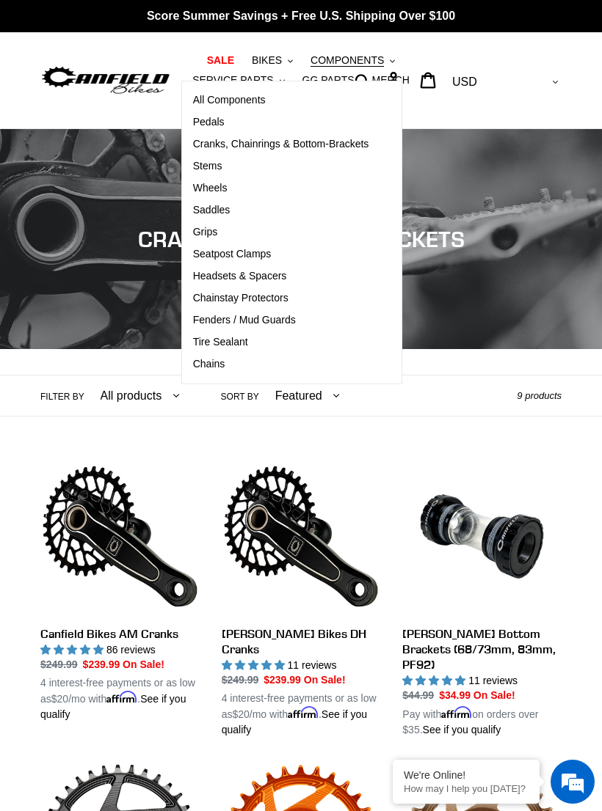
click at [139, 629] on link "Canfield Bikes AM Cranks" at bounding box center [119, 590] width 159 height 266
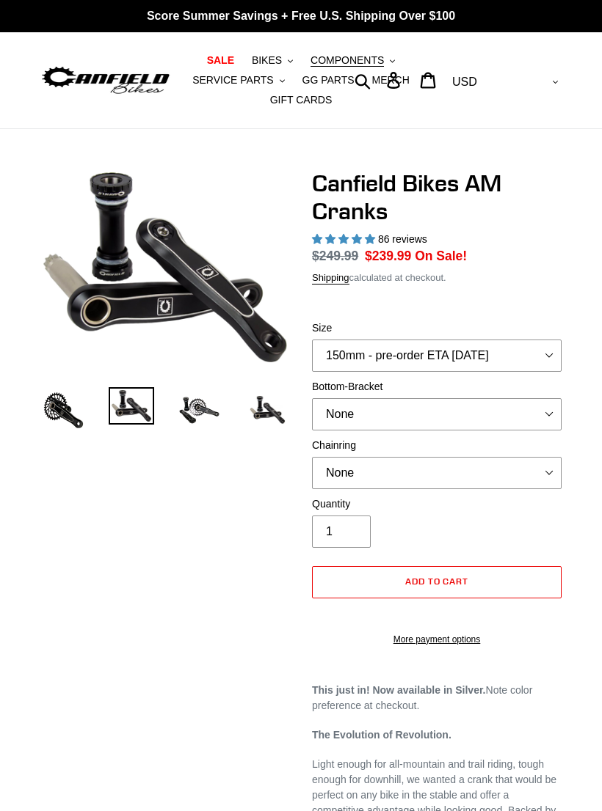
select select "highest-rating"
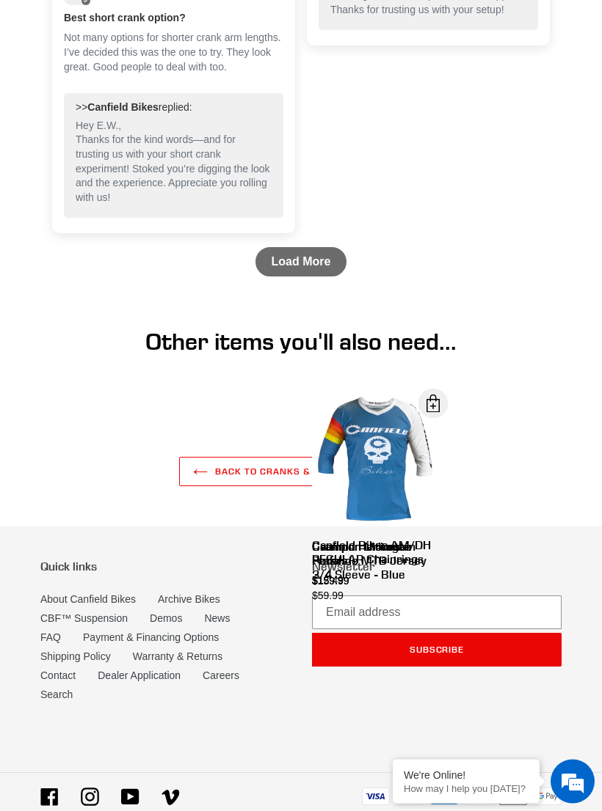
scroll to position [3572, 0]
click at [294, 277] on link "Load More" at bounding box center [301, 261] width 92 height 29
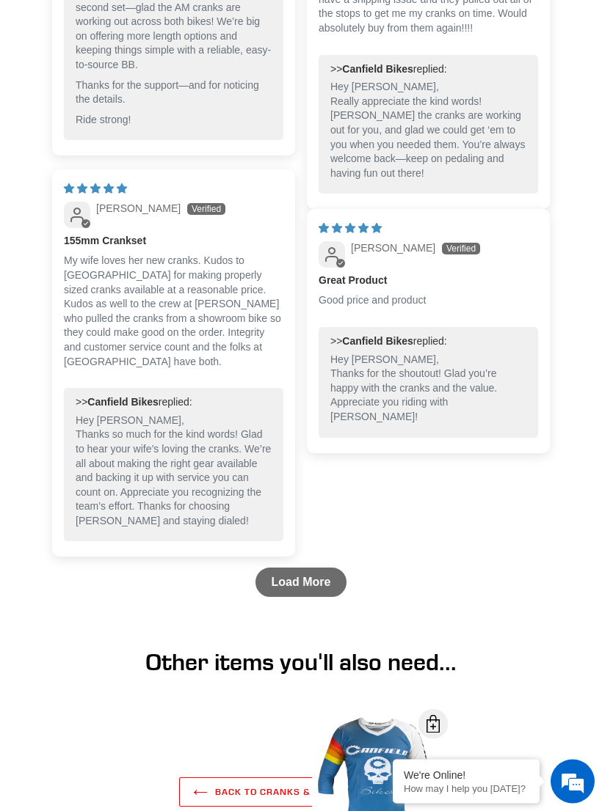
scroll to position [4705, 0]
click at [295, 597] on link "Load More" at bounding box center [301, 582] width 92 height 29
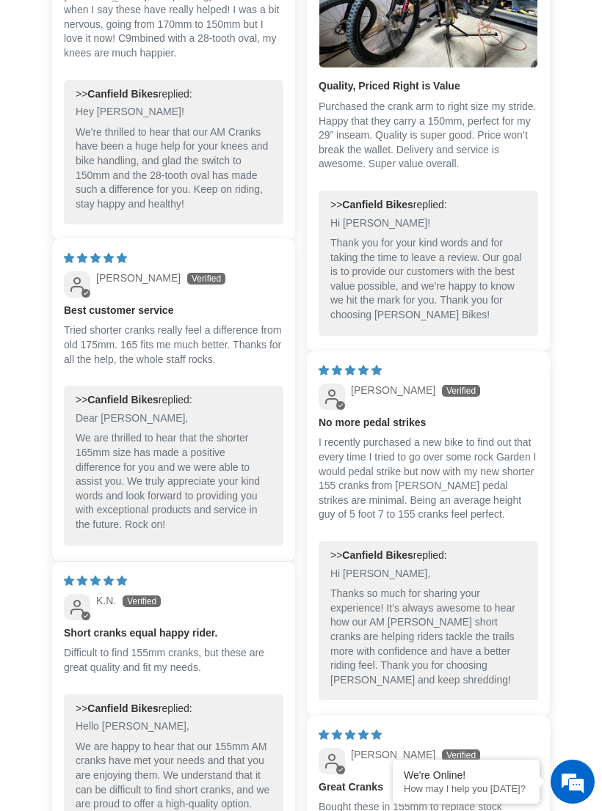
scroll to position [5856, 0]
